Goal: Task Accomplishment & Management: Manage account settings

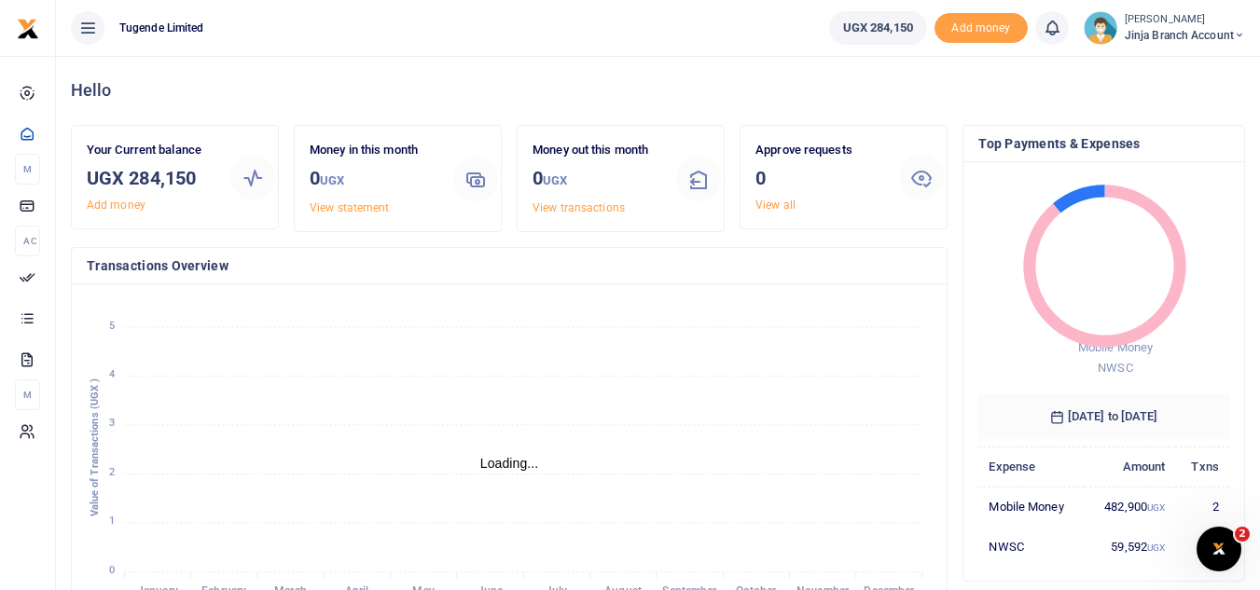
scroll to position [15, 15]
click at [1174, 35] on span "Jinja branch account" at bounding box center [1185, 35] width 120 height 17
click at [1179, 82] on div "Switch accounts My profile Help Center Logout" at bounding box center [1172, 119] width 149 height 145
click at [1187, 41] on span "Jinja branch account" at bounding box center [1185, 35] width 120 height 17
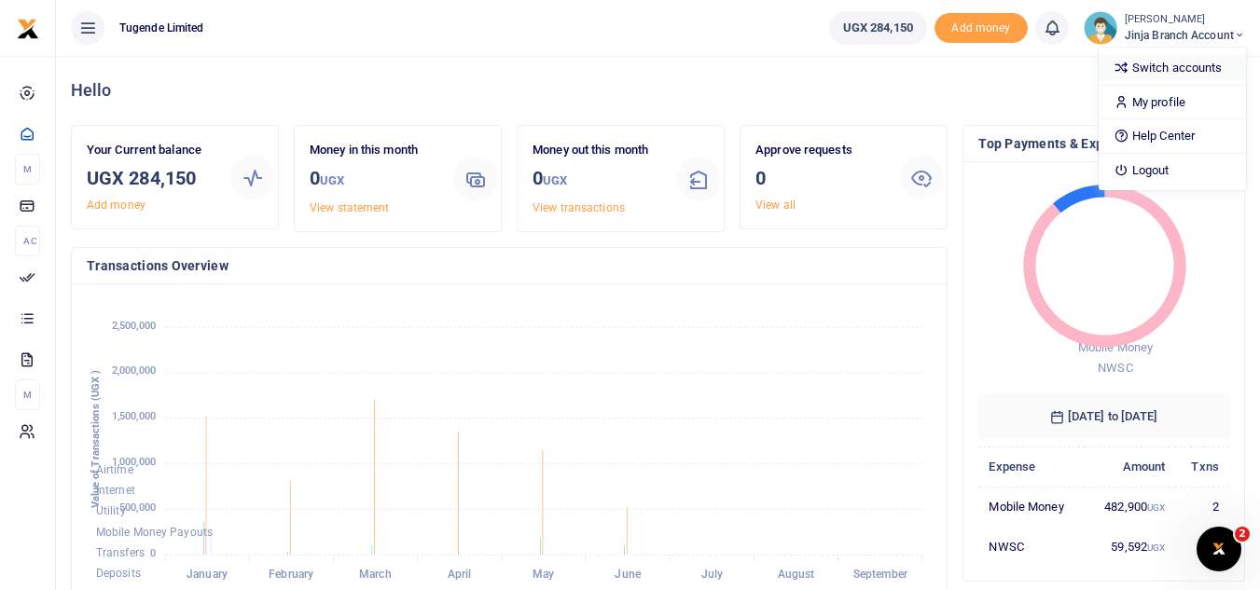
click at [1176, 74] on link "Switch accounts" at bounding box center [1172, 68] width 147 height 26
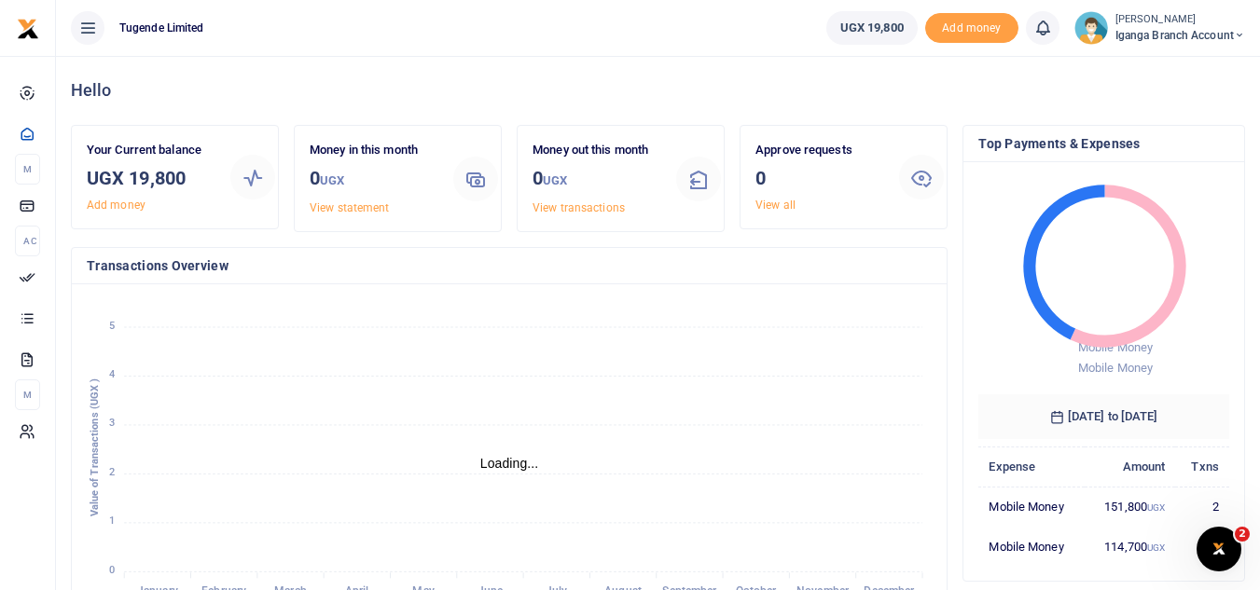
scroll to position [15, 15]
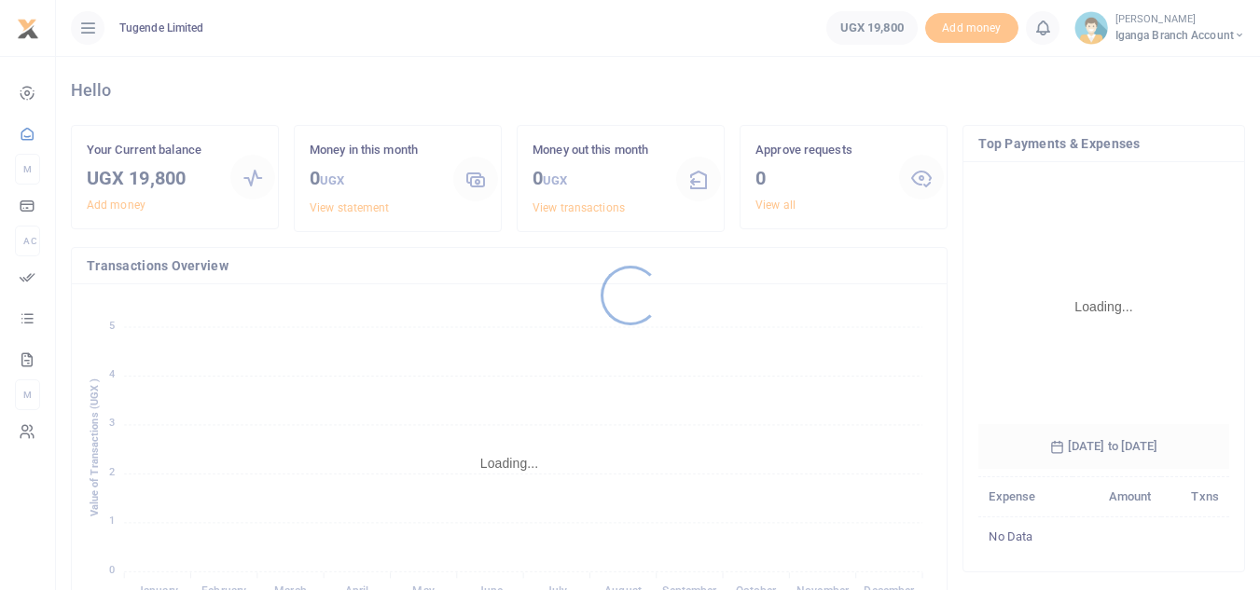
scroll to position [292, 237]
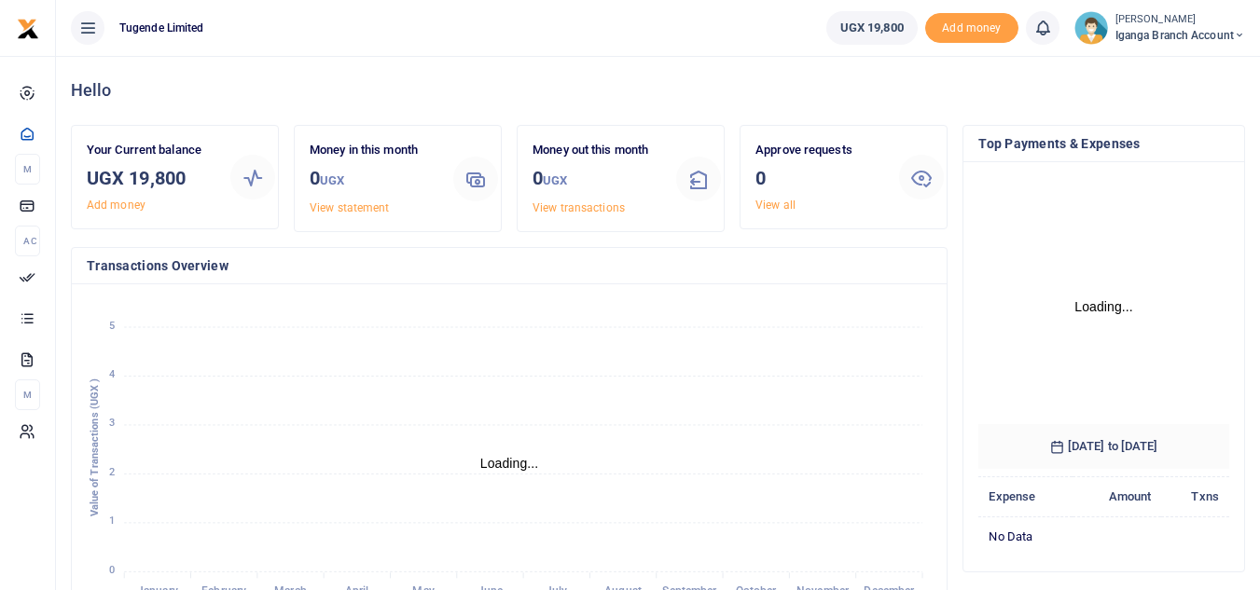
click at [1217, 35] on span "Iganga Branch Account" at bounding box center [1181, 35] width 130 height 17
click at [1180, 74] on link "Switch accounts" at bounding box center [1173, 68] width 147 height 26
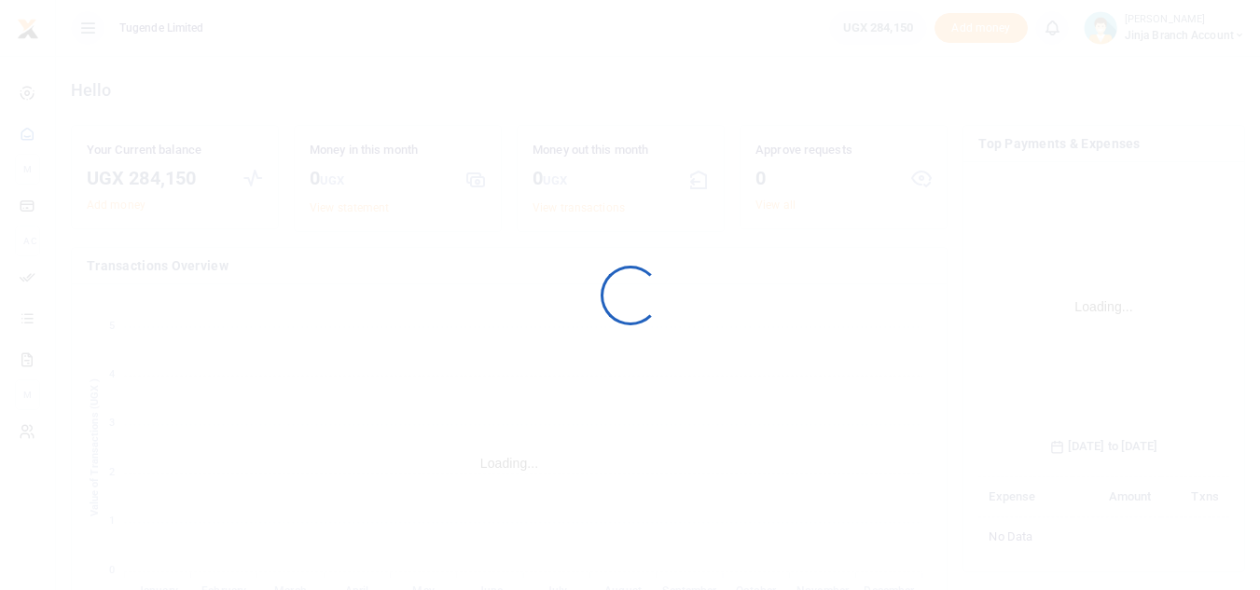
scroll to position [292, 237]
